Goal: Answer question/provide support: Share knowledge or assist other users

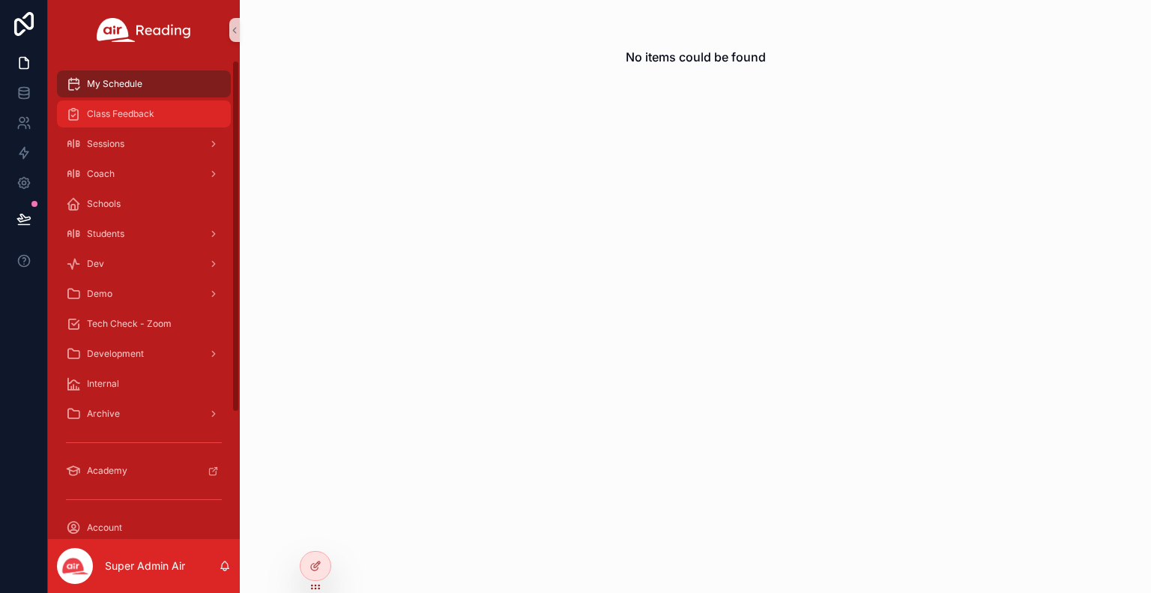
click at [130, 125] on div "Class Feedback" at bounding box center [144, 114] width 156 height 24
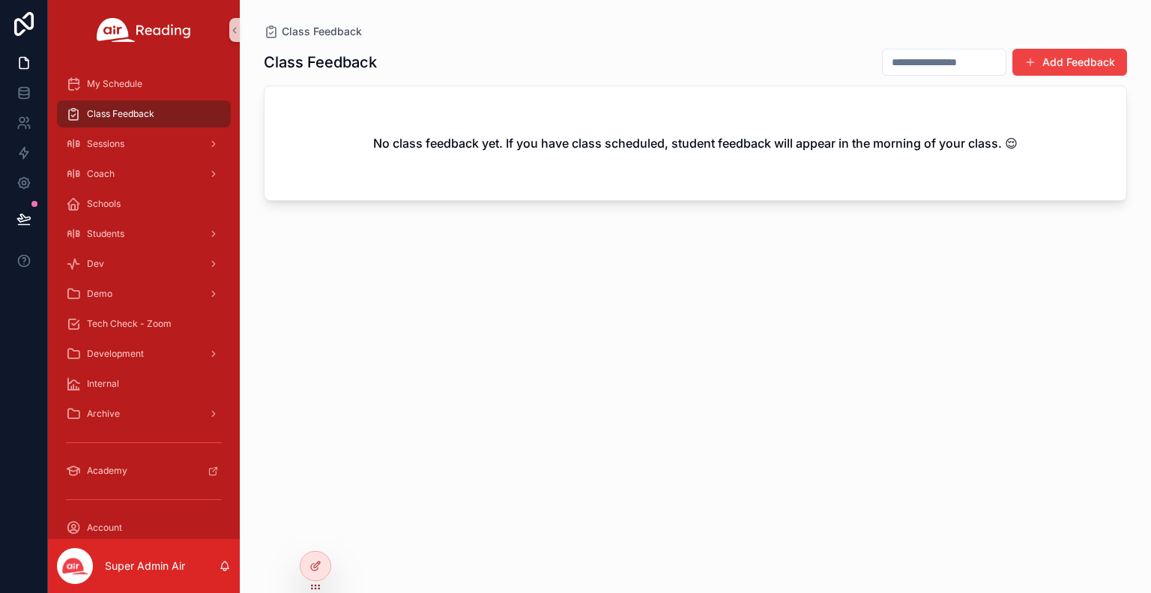
click at [1000, 344] on div "Class Feedback Add Feedback No class feedback yet. If you have class scheduled,…" at bounding box center [696, 307] width 864 height 536
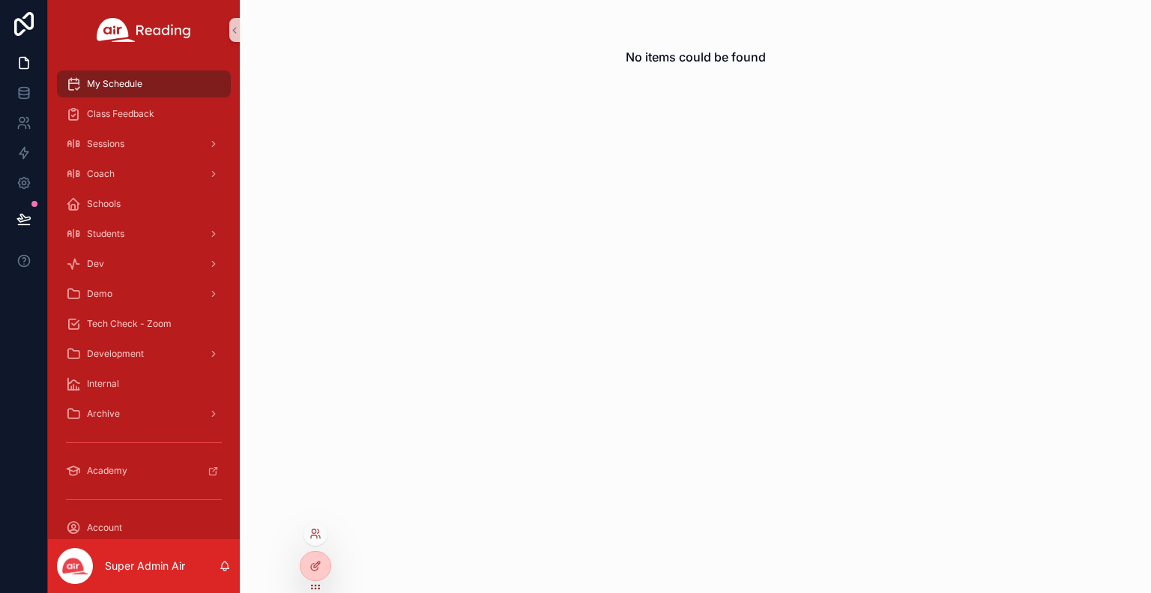
click at [322, 532] on div at bounding box center [316, 534] width 24 height 24
click at [321, 532] on div at bounding box center [316, 534] width 24 height 24
click at [316, 528] on icon at bounding box center [316, 534] width 12 height 12
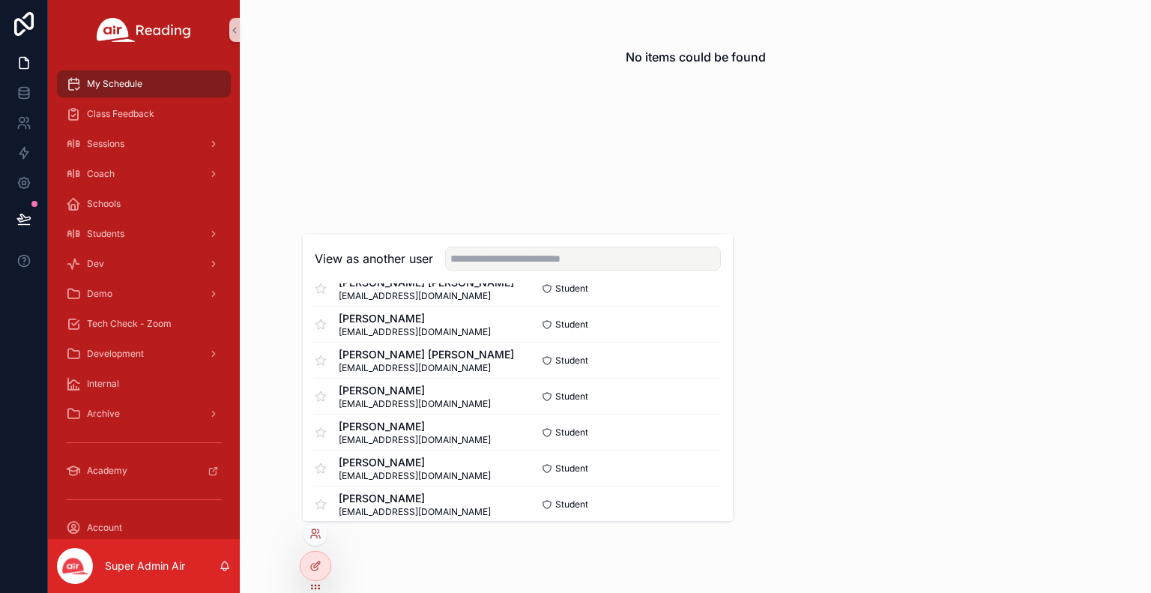
scroll to position [908, 0]
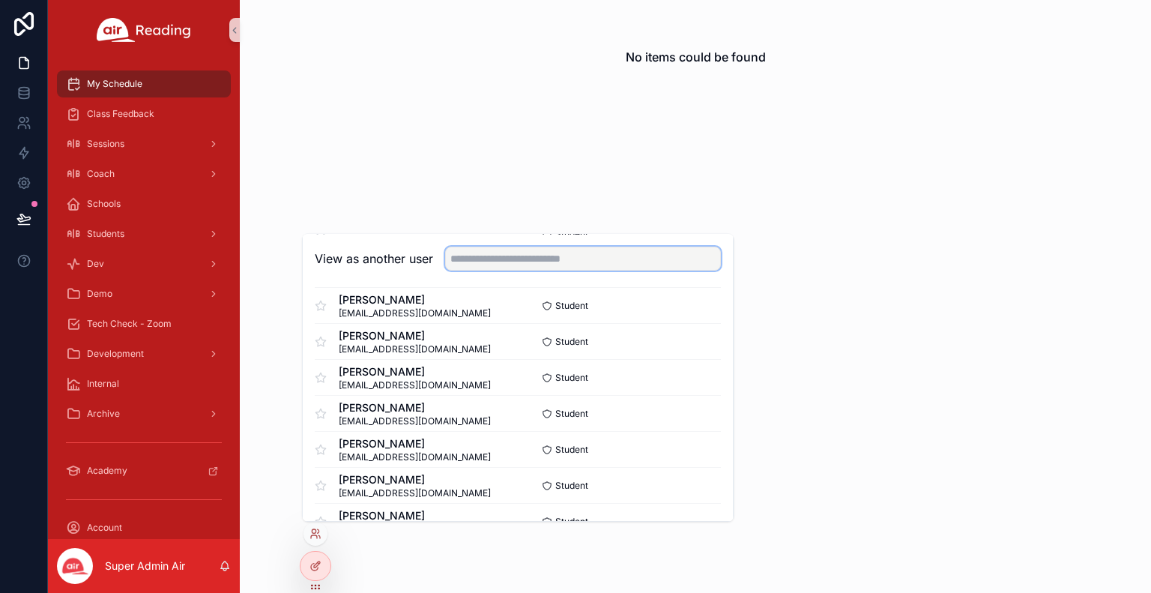
click at [478, 266] on input "text" at bounding box center [583, 259] width 276 height 24
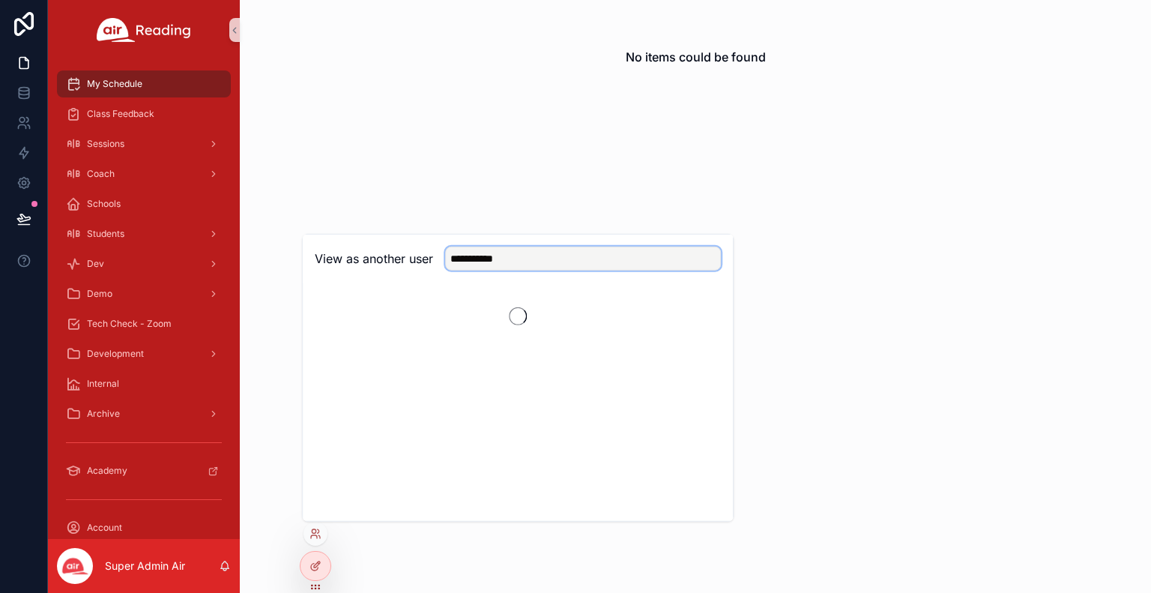
scroll to position [0, 0]
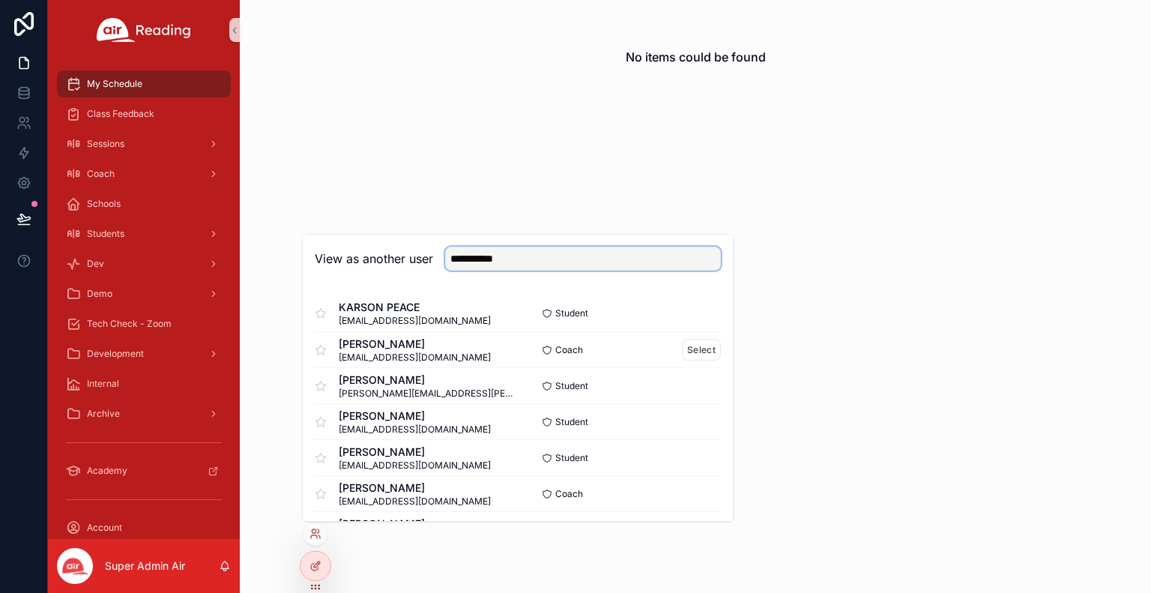
type input "**********"
click at [615, 345] on div "Coach Select" at bounding box center [619, 350] width 203 height 22
click at [705, 348] on button "Select" at bounding box center [701, 350] width 39 height 22
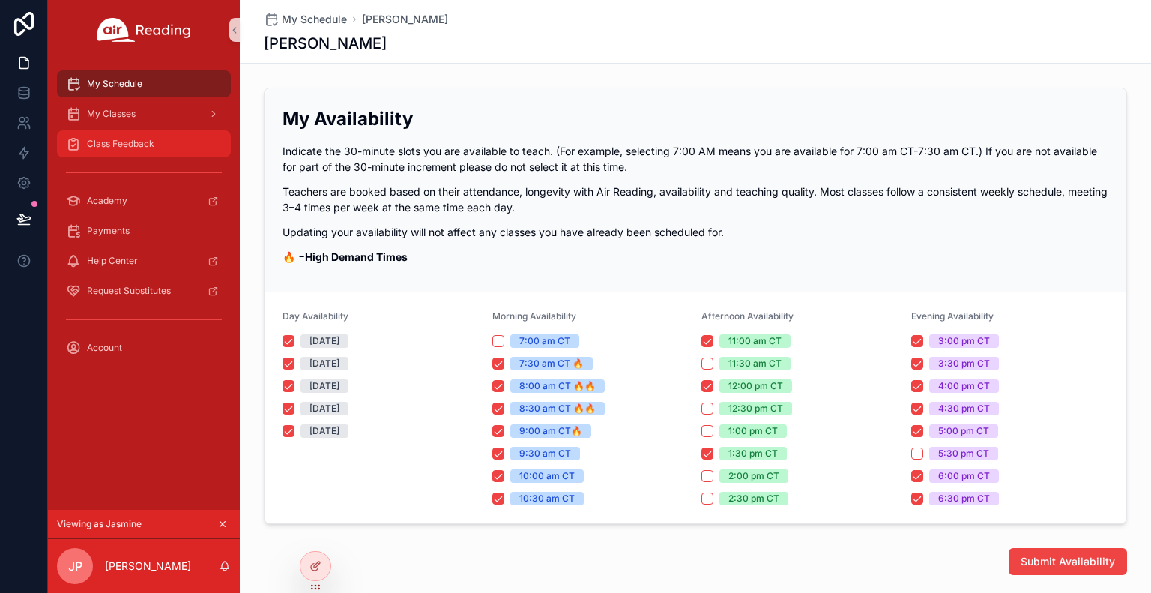
click at [114, 142] on span "Class Feedback" at bounding box center [120, 144] width 67 height 12
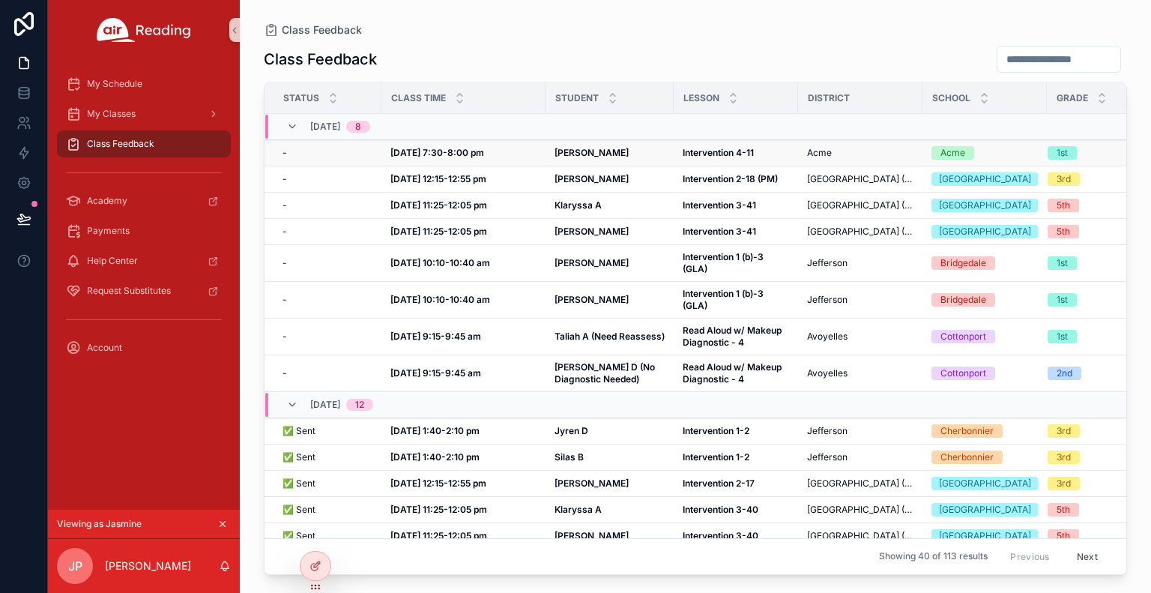
click at [570, 156] on strong "[PERSON_NAME]" at bounding box center [592, 152] width 74 height 11
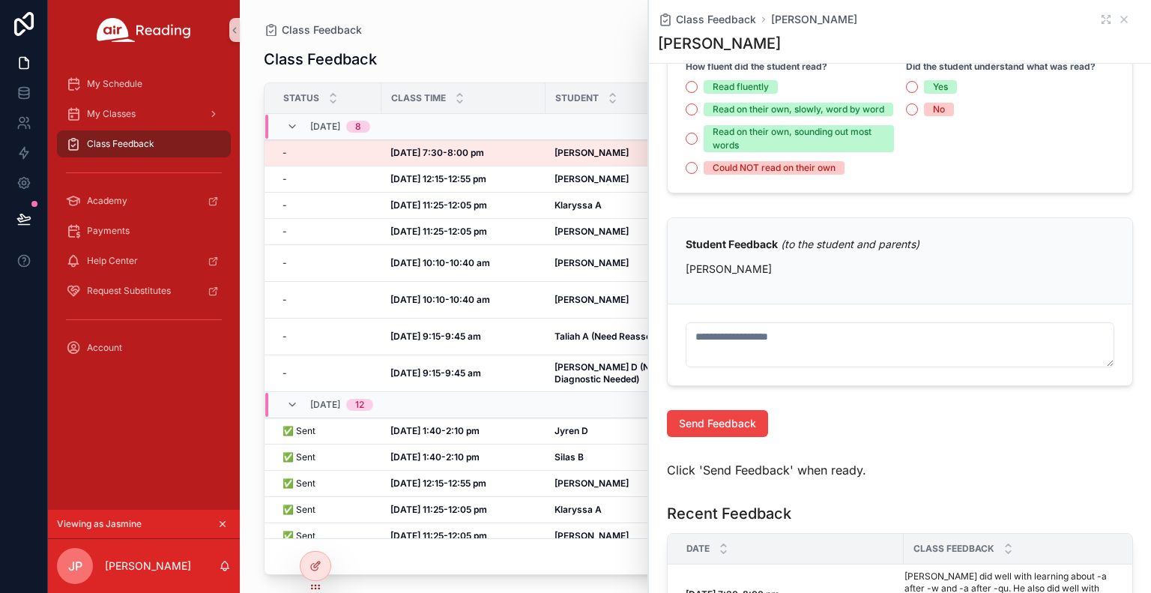
scroll to position [807, 0]
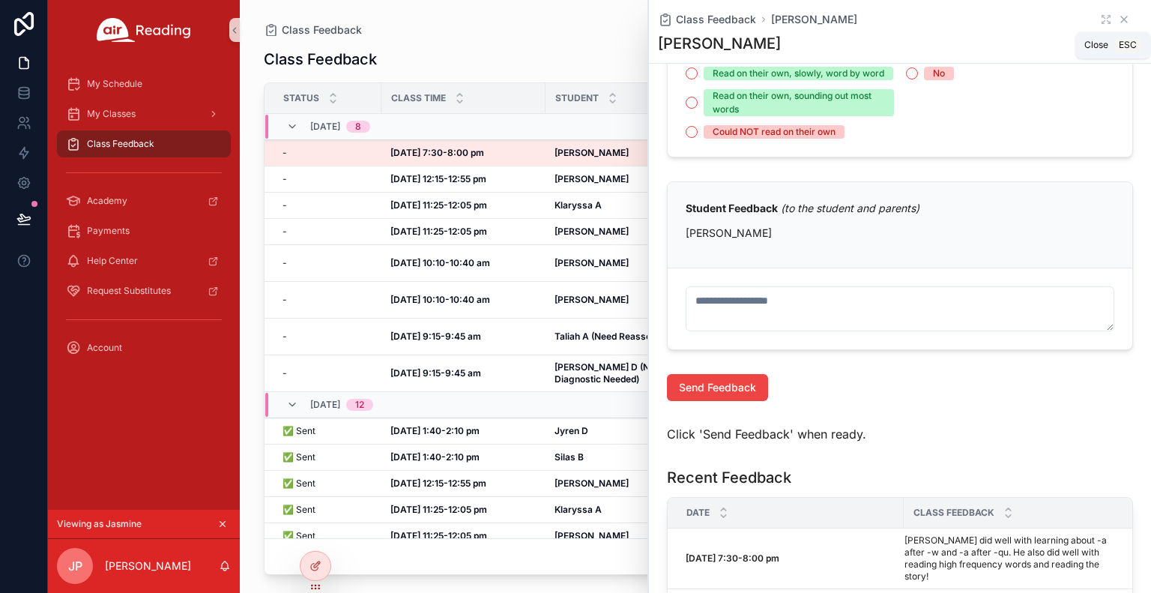
click at [1118, 21] on icon "scrollable content" at bounding box center [1124, 19] width 12 height 12
